Goal: Transaction & Acquisition: Purchase product/service

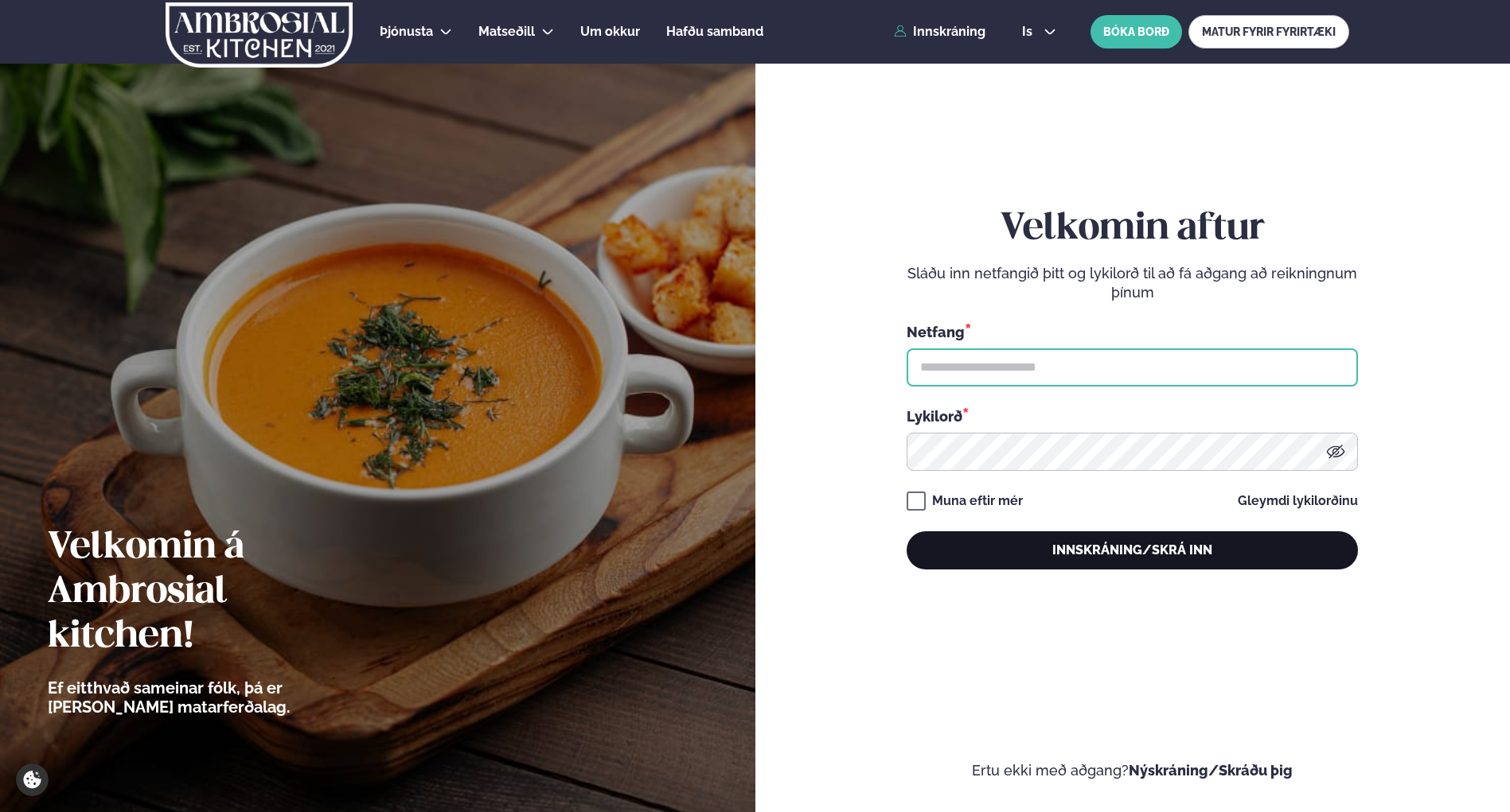
type input "**********"
click at [1156, 542] on button "Innskráning/Skrá inn" at bounding box center [1132, 550] width 451 height 38
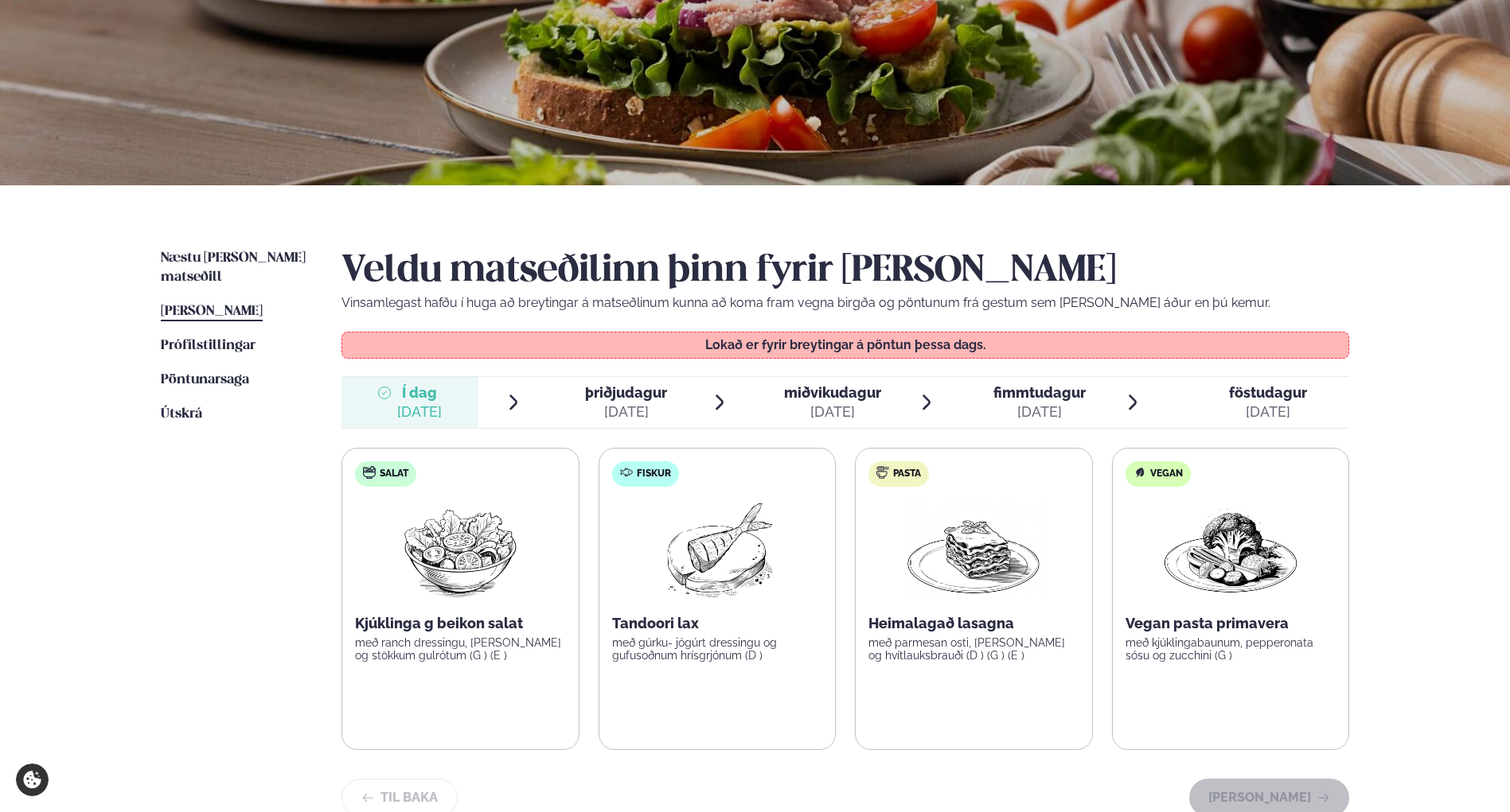
scroll to position [238, 0]
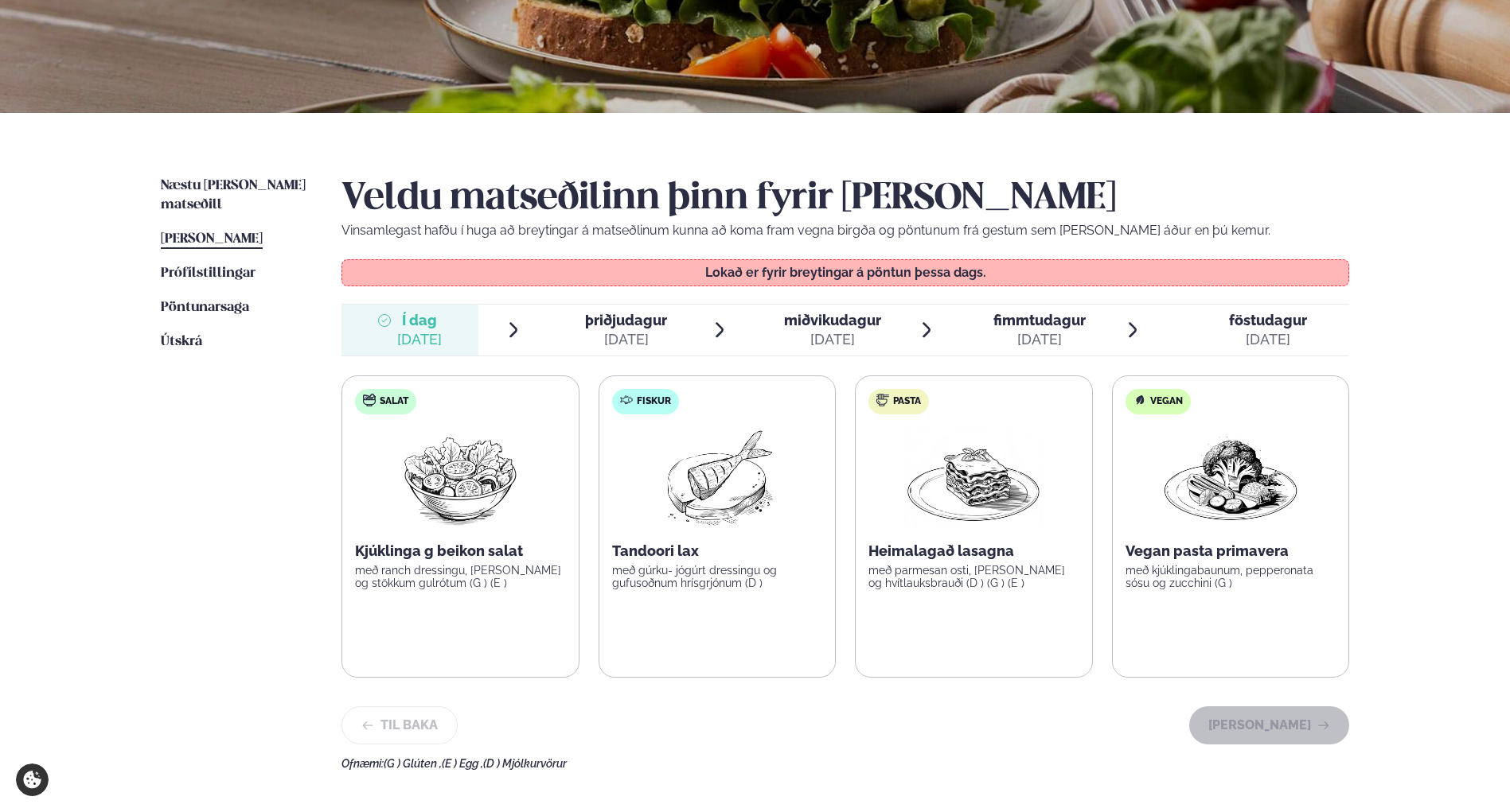
click at [624, 325] on span "þriðjudagur" at bounding box center [626, 319] width 82 height 17
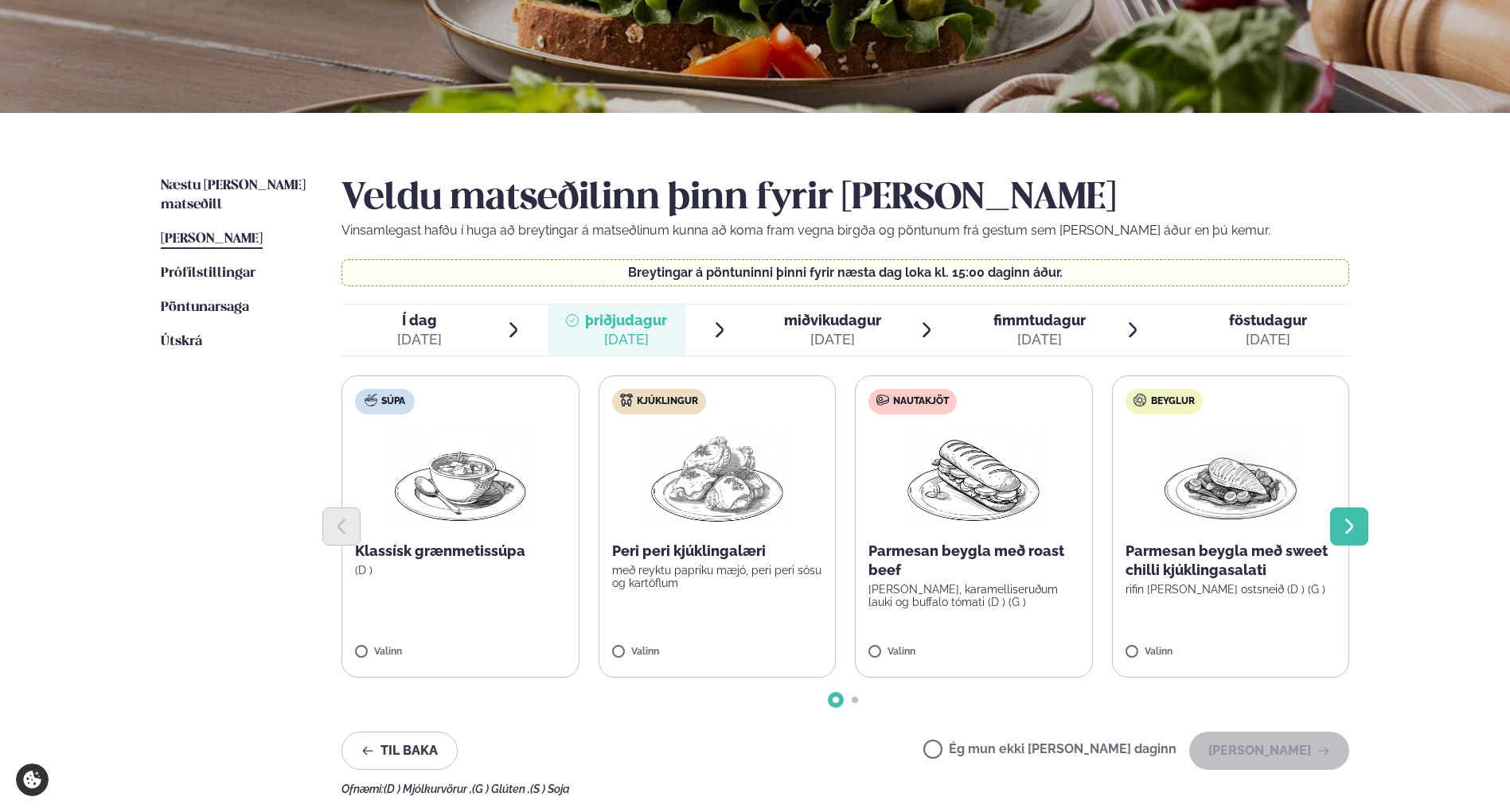
click at [1366, 531] on button "Next slide" at bounding box center [1349, 527] width 38 height 38
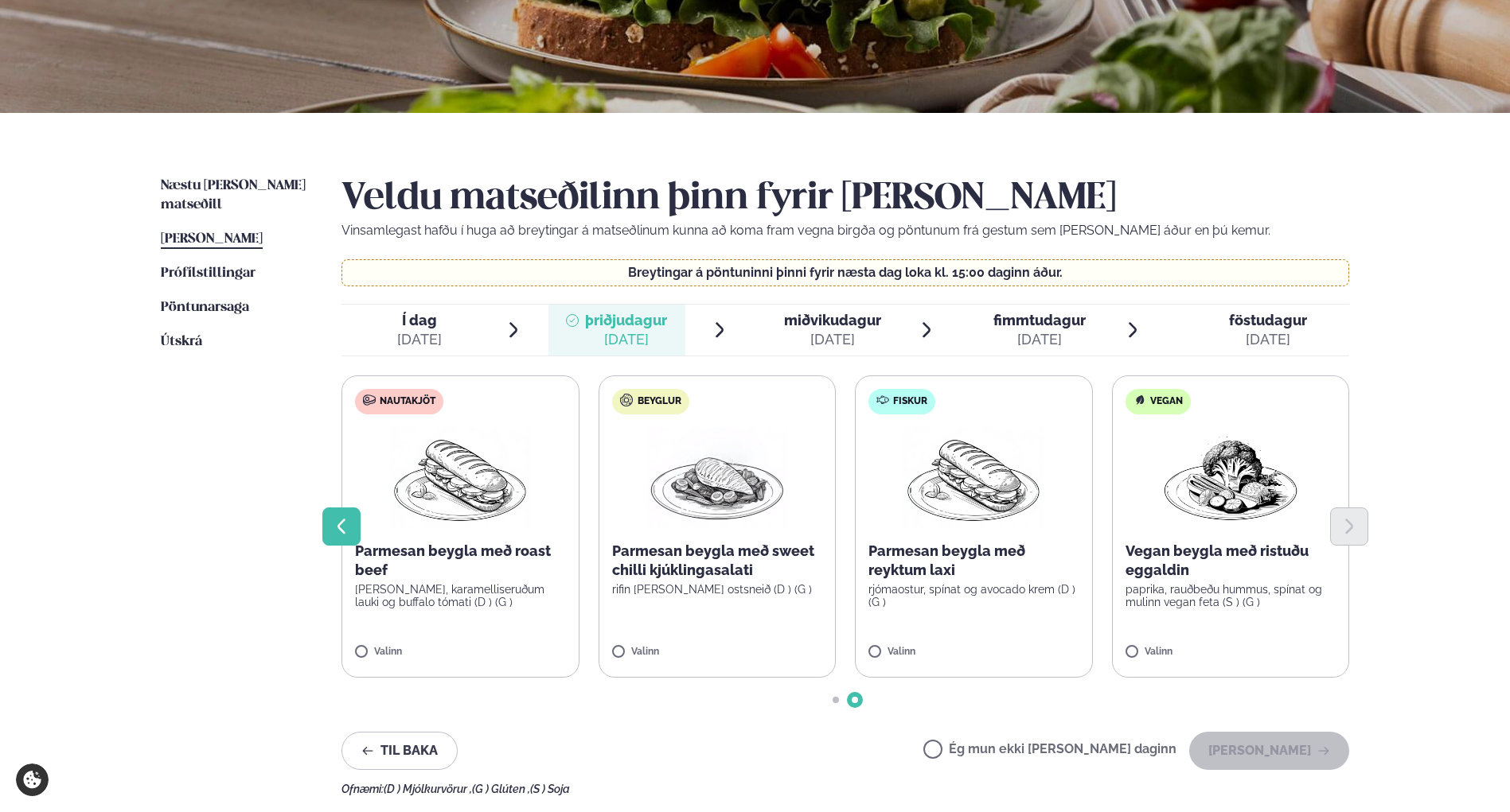
click at [347, 526] on icon "Previous slide" at bounding box center [341, 527] width 19 height 19
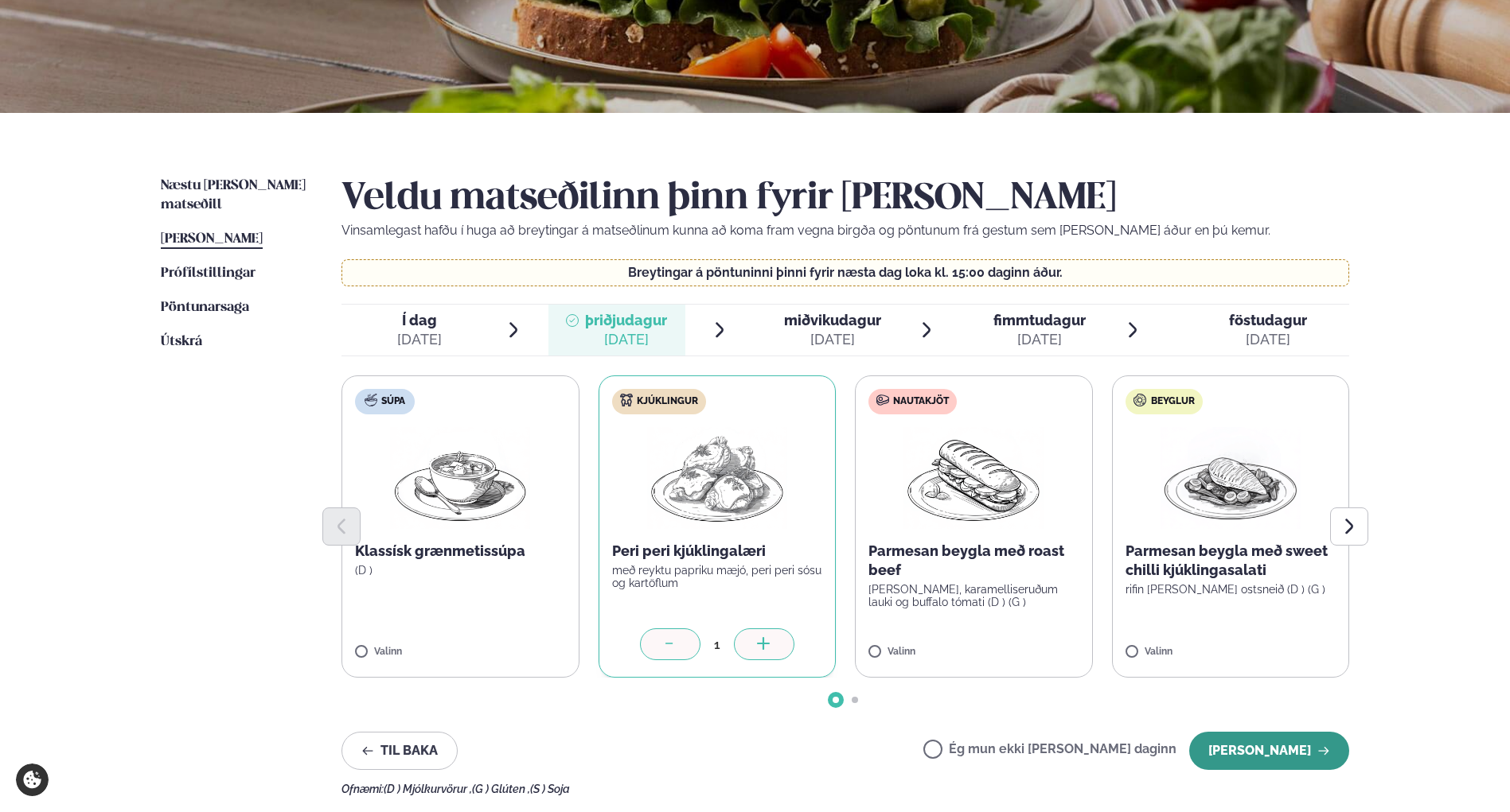
click at [1281, 751] on button "[PERSON_NAME]" at bounding box center [1269, 751] width 160 height 38
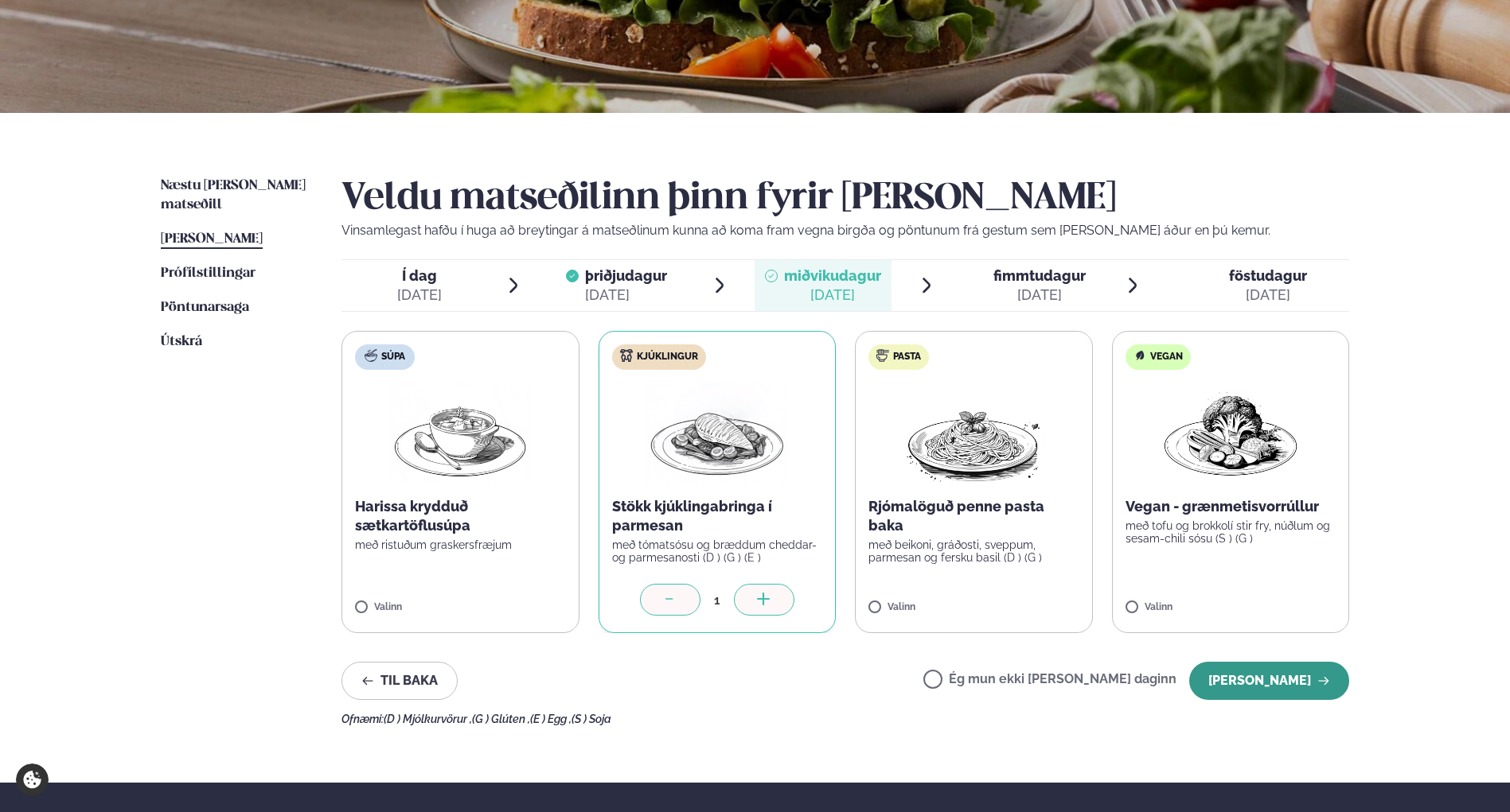
click at [1297, 679] on button "[PERSON_NAME]" at bounding box center [1269, 681] width 160 height 38
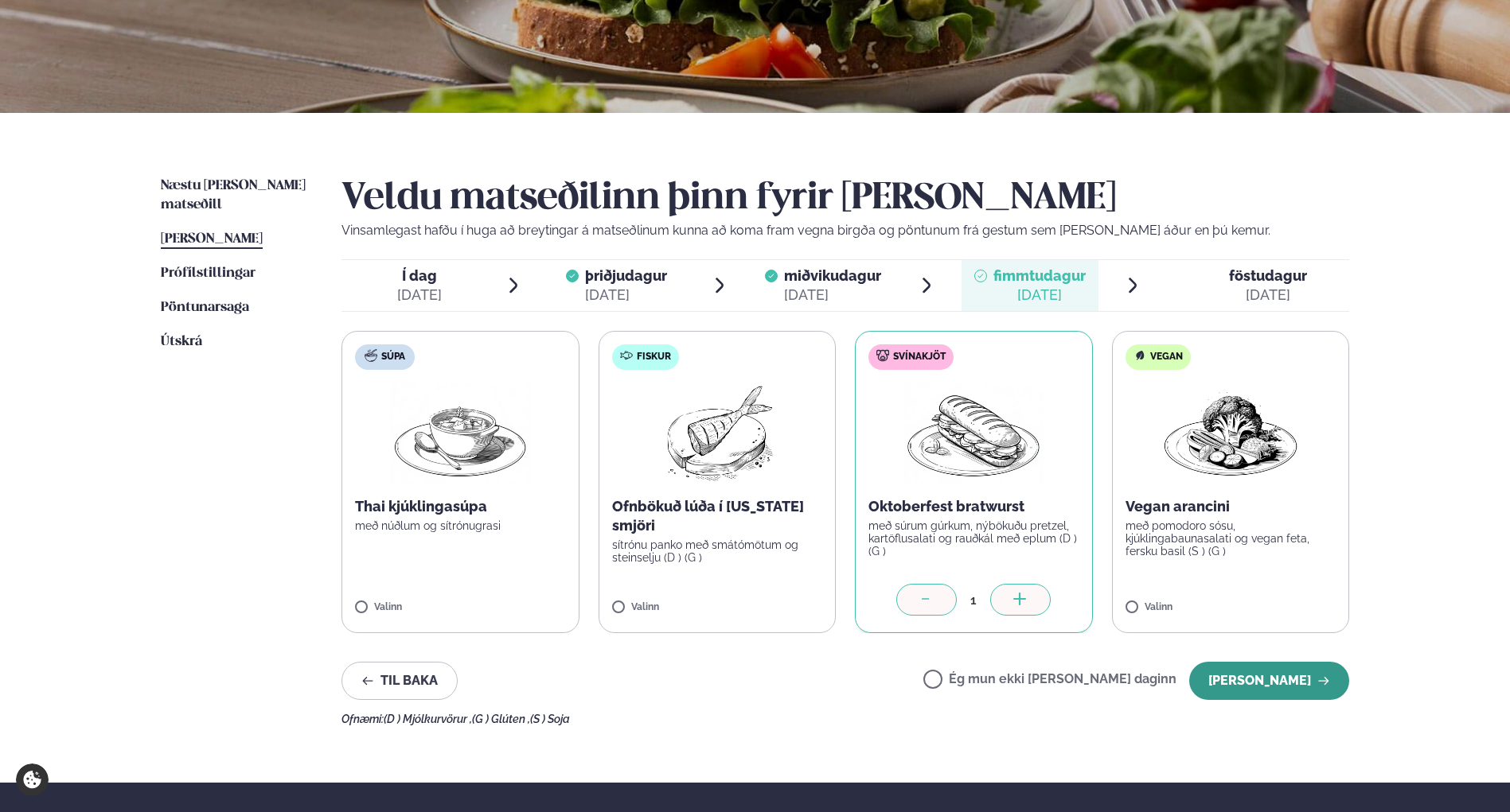
click at [1272, 679] on button "[PERSON_NAME]" at bounding box center [1269, 681] width 160 height 38
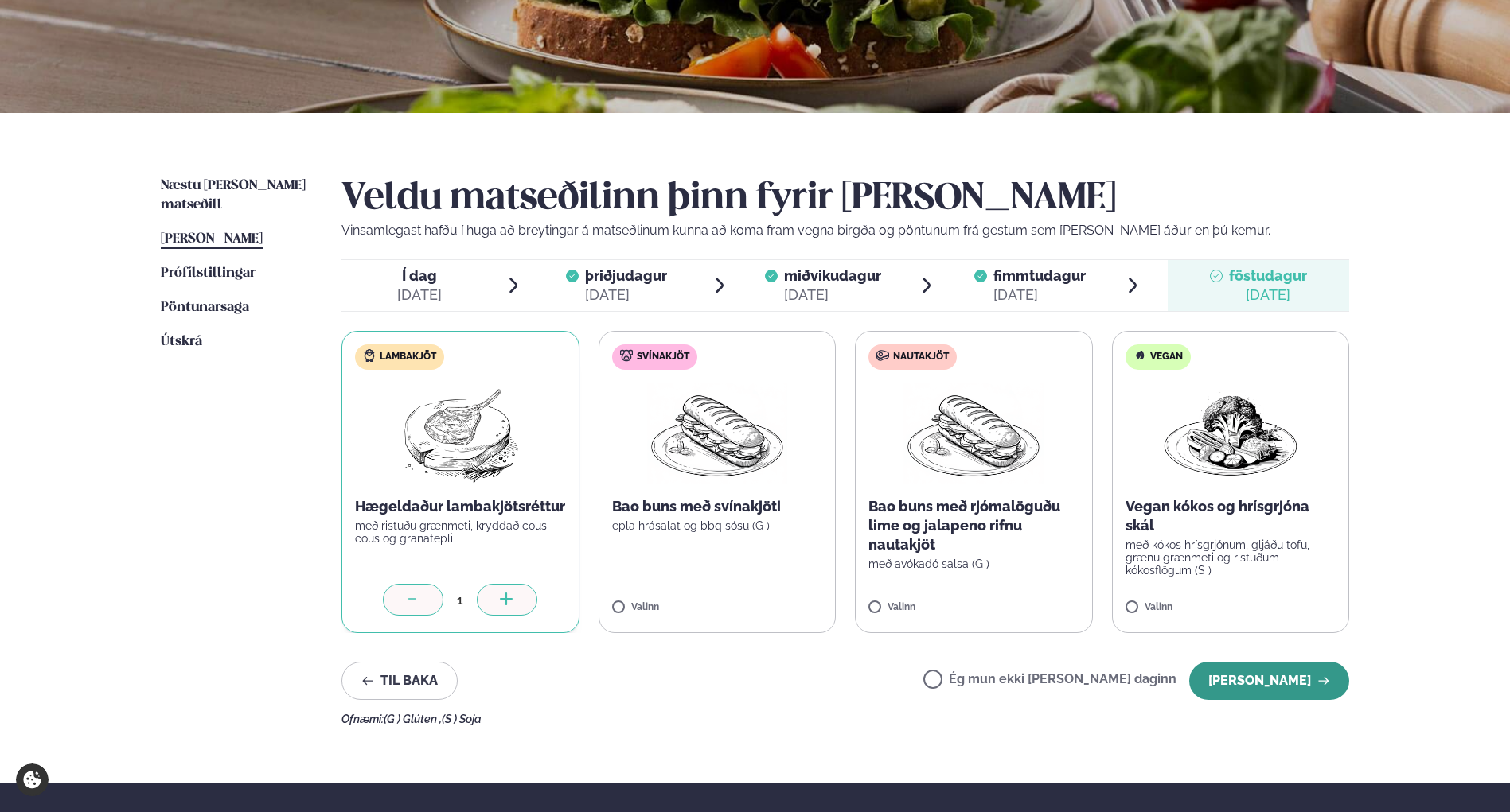
click at [1289, 679] on button "[PERSON_NAME]" at bounding box center [1269, 681] width 160 height 38
